Goal: Navigation & Orientation: Understand site structure

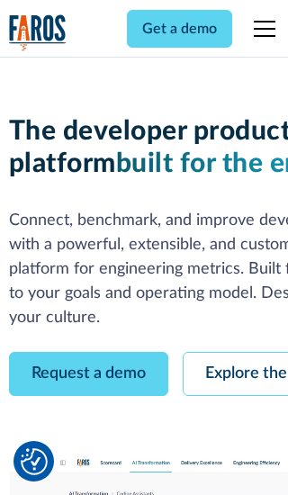
scroll to position [103, 0]
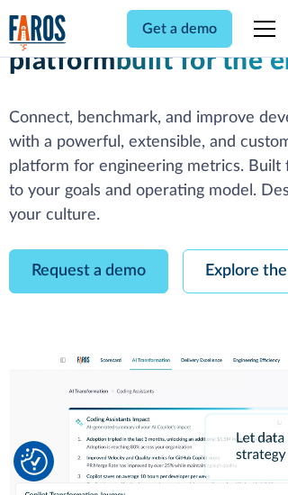
click at [88, 249] on link "Request a demo" at bounding box center [88, 271] width 159 height 44
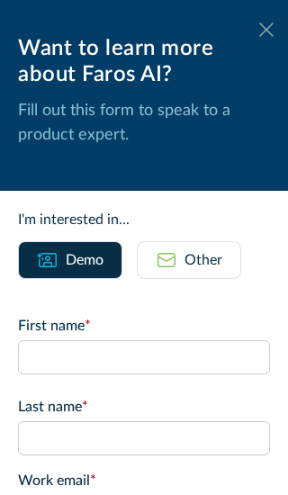
click at [266, 30] on icon at bounding box center [266, 28] width 14 height 13
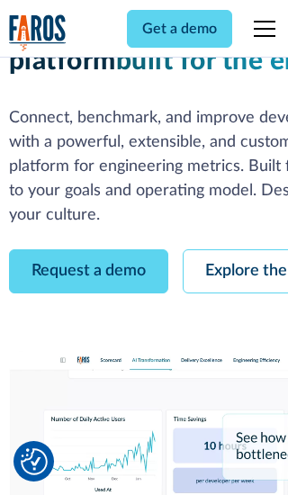
click at [235, 249] on link "Explore the platform" at bounding box center [279, 271] width 192 height 44
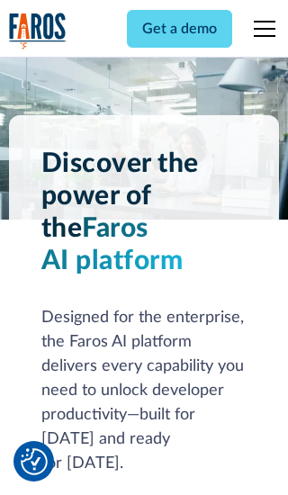
scroll to position [13511, 0]
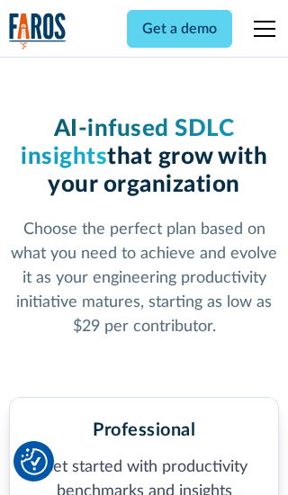
scroll to position [2788, 0]
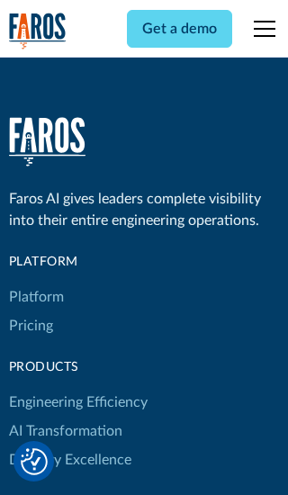
click at [35, 282] on link "Platform" at bounding box center [36, 296] width 55 height 29
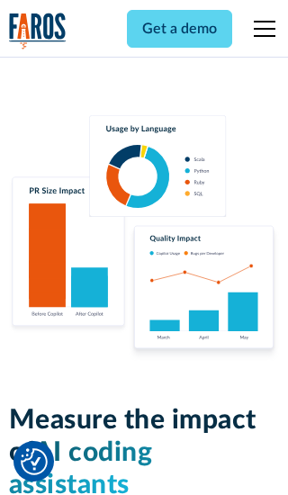
scroll to position [11120, 0]
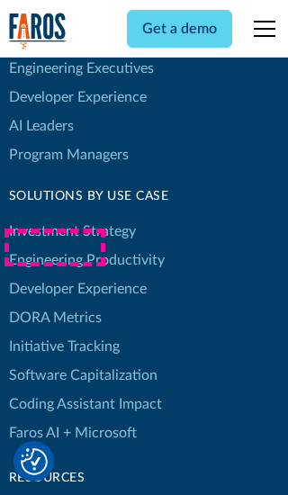
click at [54, 303] on link "DORA Metrics" at bounding box center [55, 317] width 93 height 29
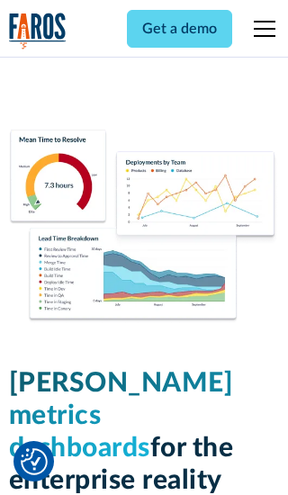
scroll to position [7876, 0]
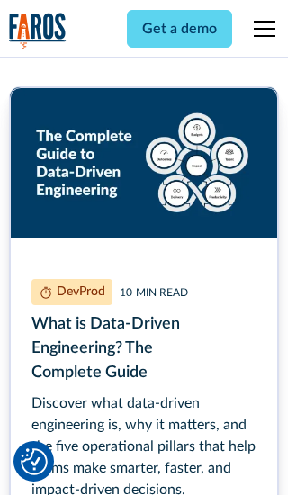
scroll to position [8114, 0]
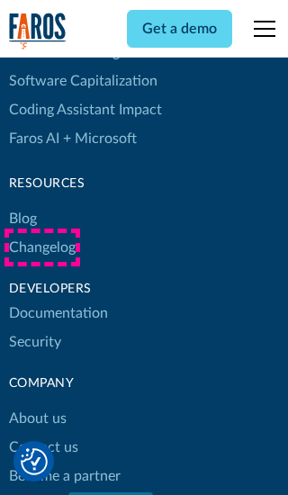
click at [41, 247] on link "Changelog" at bounding box center [42, 247] width 67 height 29
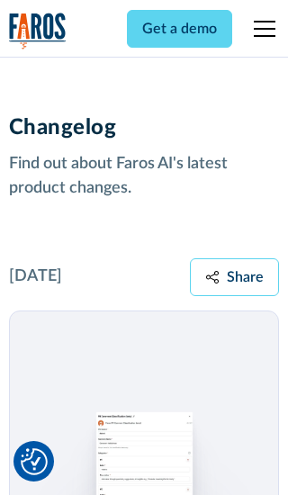
scroll to position [21726, 0]
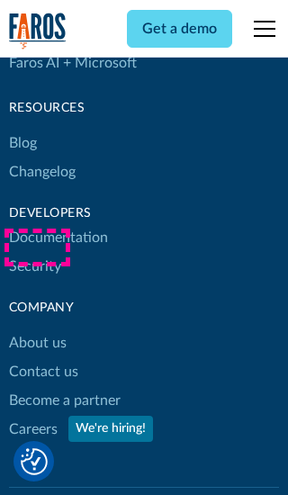
click at [37, 328] on link "About us" at bounding box center [38, 342] width 58 height 29
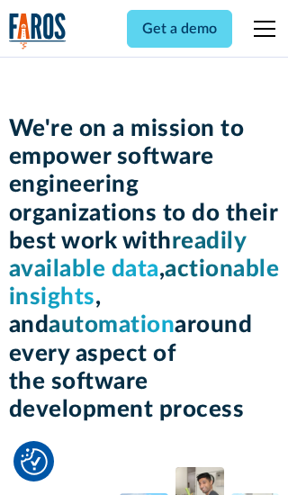
scroll to position [6203, 0]
